Goal: Task Accomplishment & Management: Use online tool/utility

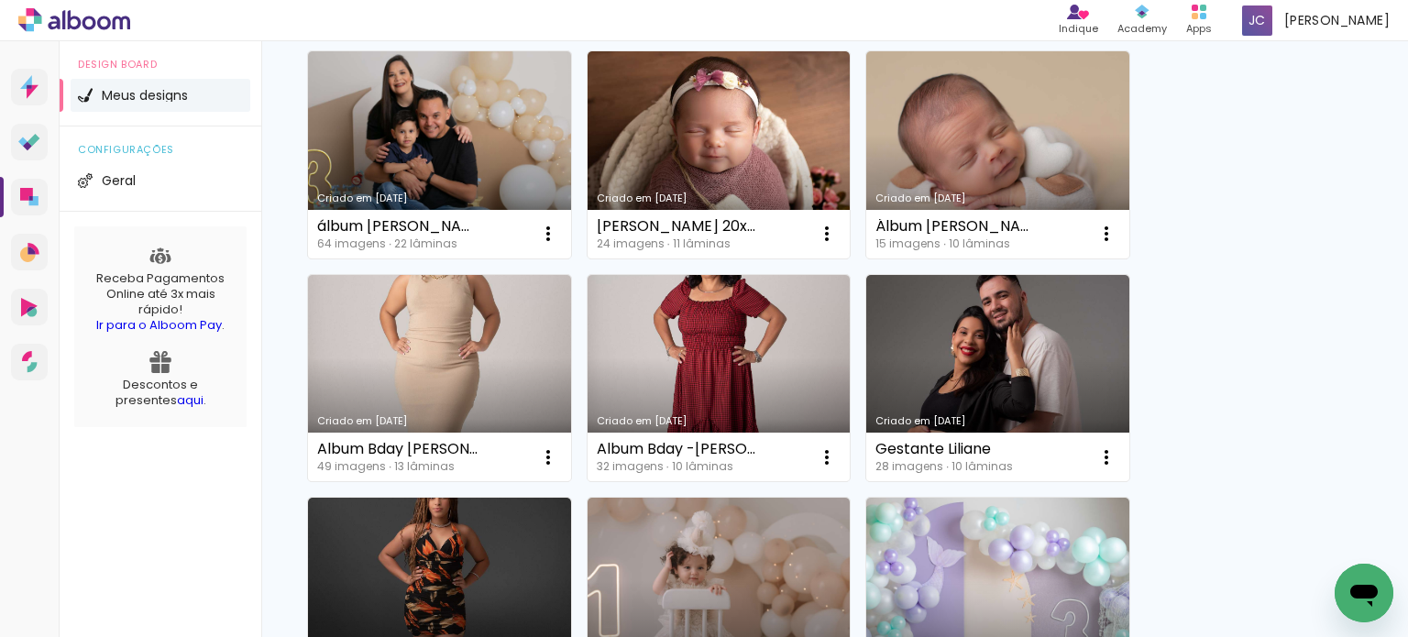
scroll to position [275, 0]
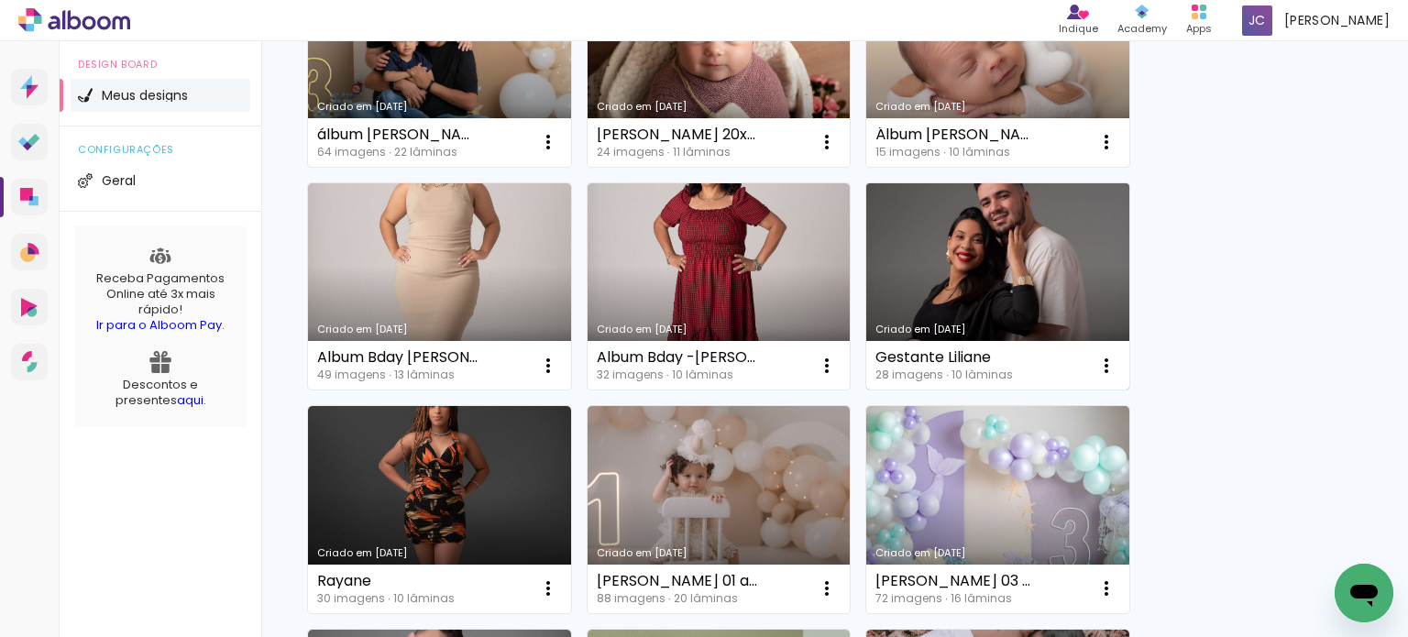
click at [964, 258] on link "Criado em 31/05/25" at bounding box center [997, 286] width 263 height 207
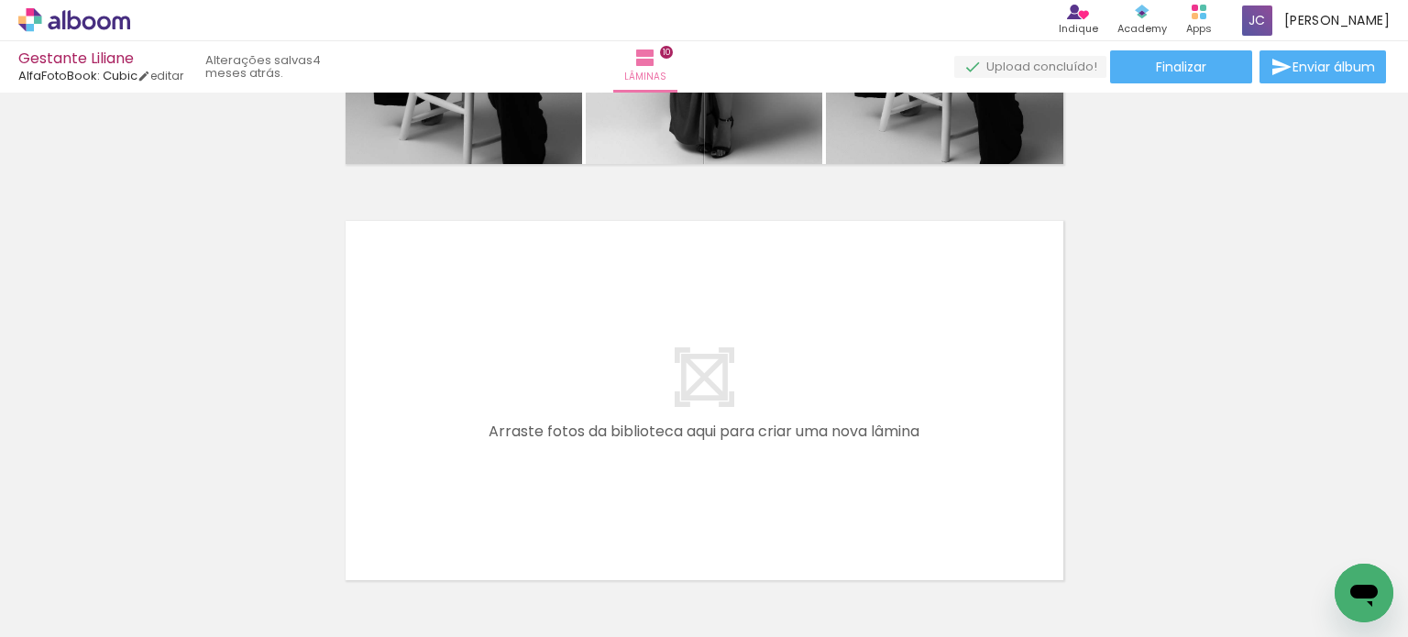
scroll to position [4218, 0]
